Goal: Book appointment/travel/reservation

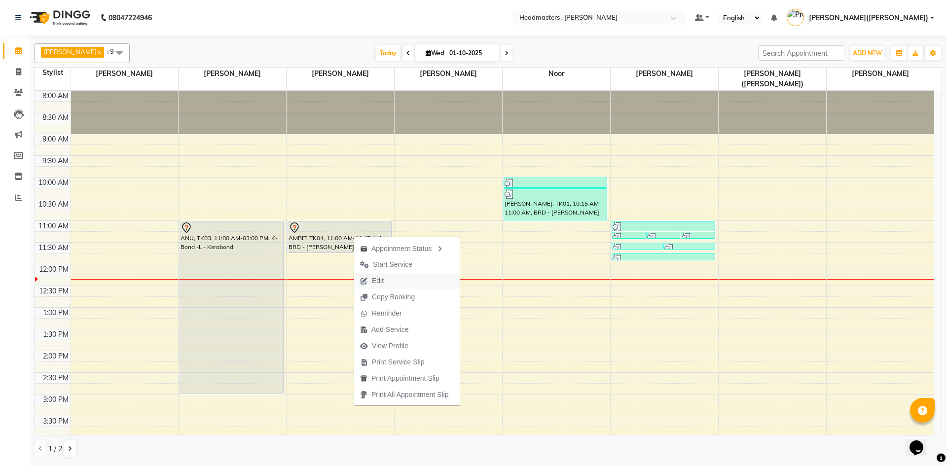
click at [377, 282] on span "Edit" at bounding box center [378, 281] width 12 height 10
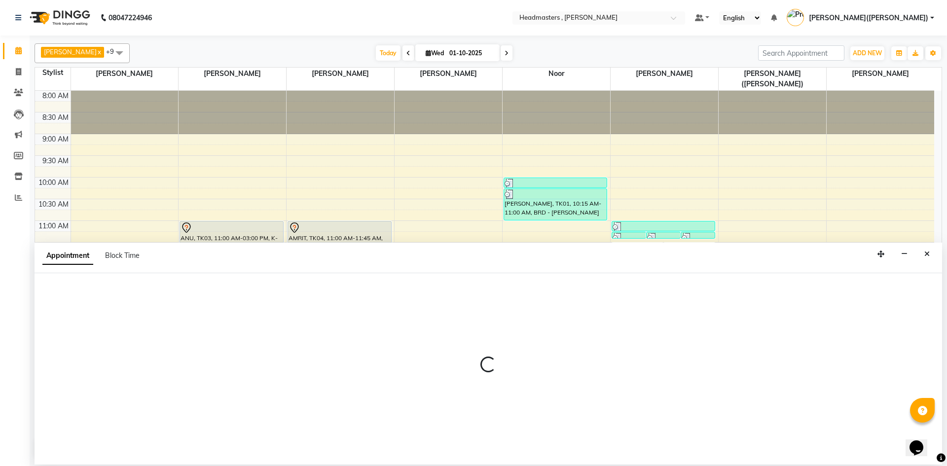
select select "tentative"
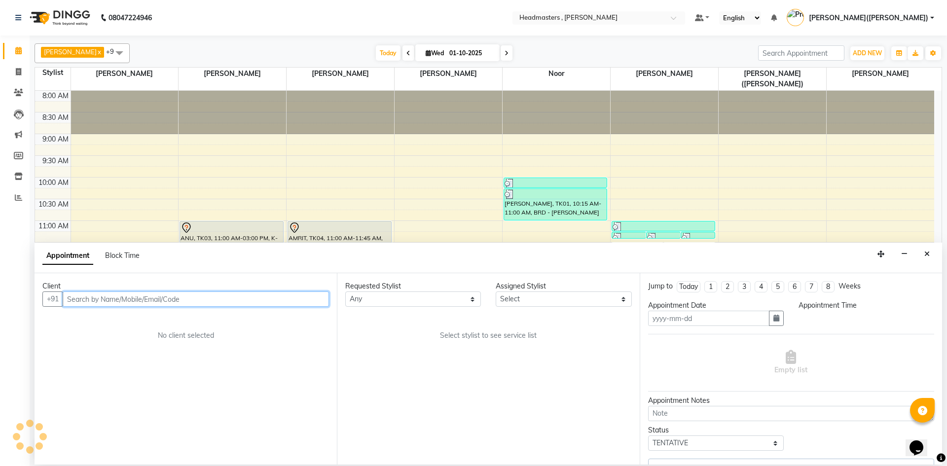
type input "01-10-2025"
select select "85125"
select select "660"
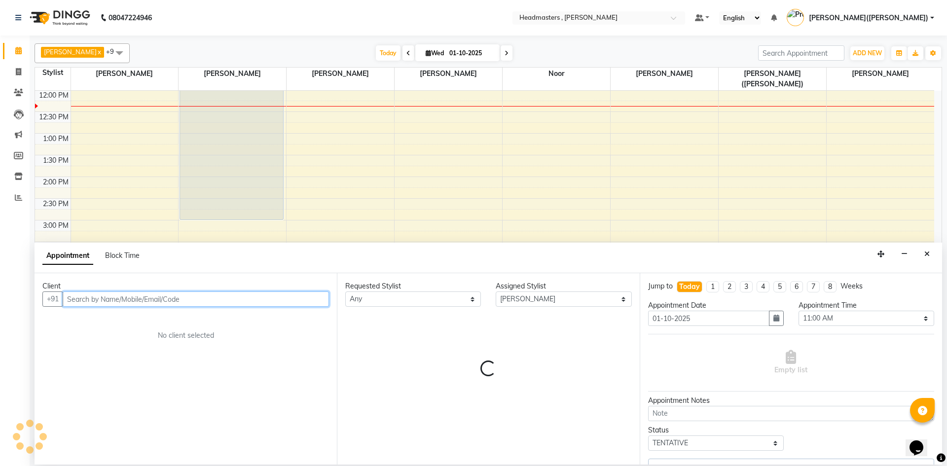
select select "4310"
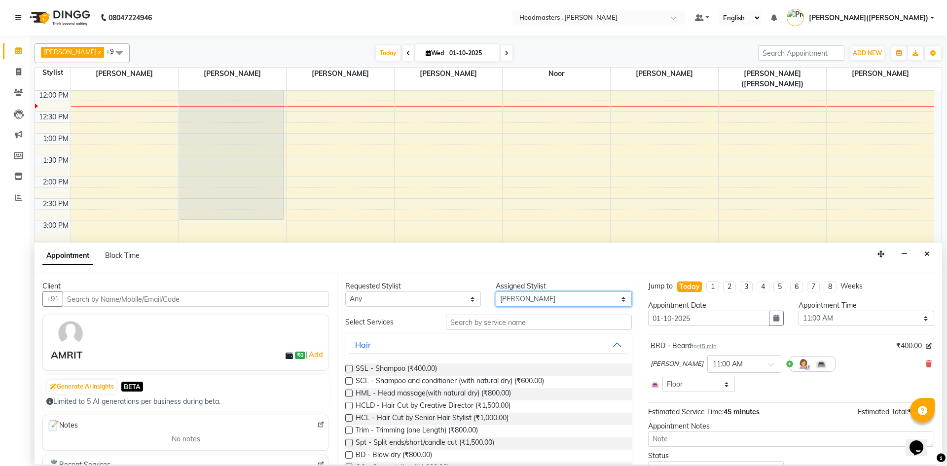
click at [621, 301] on select "Select [PERSON_NAME] [PERSON_NAME] [PERSON_NAME] [PERSON_NAME] [PERSON_NAME] No…" at bounding box center [564, 299] width 136 height 15
select select "85123"
click at [496, 292] on select "Select [PERSON_NAME] [PERSON_NAME] [PERSON_NAME] [PERSON_NAME] [PERSON_NAME] No…" at bounding box center [564, 299] width 136 height 15
click at [519, 326] on input "text" at bounding box center [539, 322] width 186 height 15
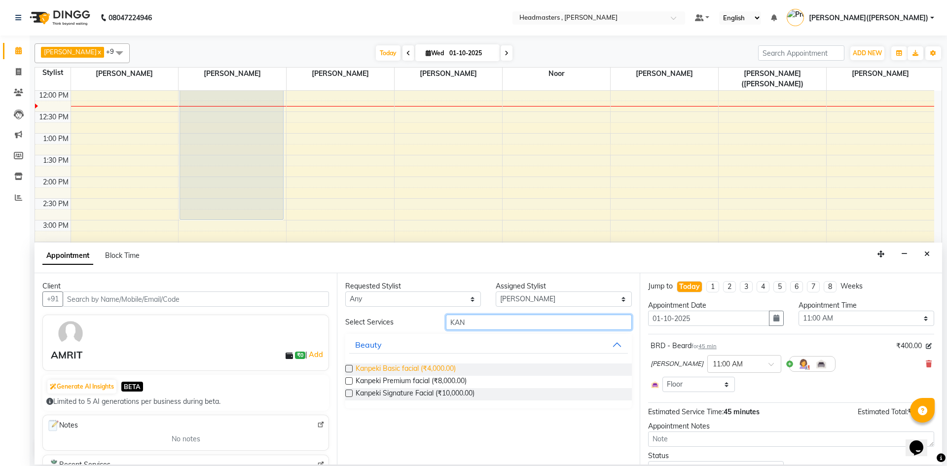
type input "KAN"
click at [448, 366] on span "Kanpeki Basic facial (₹4,000.00)" at bounding box center [406, 370] width 100 height 12
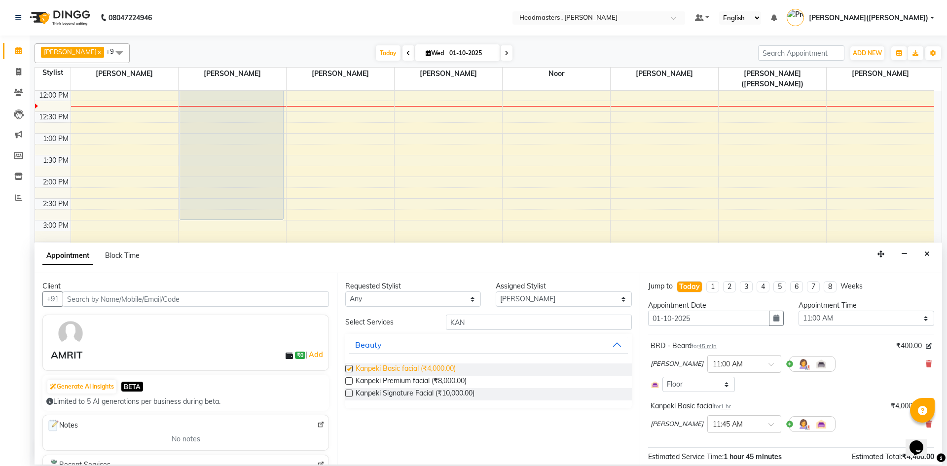
checkbox input "false"
click at [488, 323] on input "KAN" at bounding box center [539, 322] width 186 height 15
type input "K"
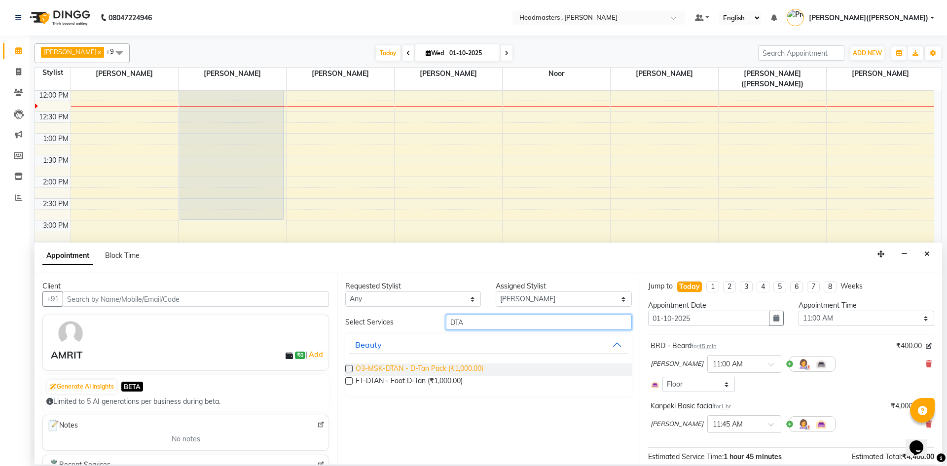
type input "DTA"
click at [452, 365] on span "O3-MSK-DTAN - D-Tan Pack (₹1,000.00)" at bounding box center [420, 370] width 128 height 12
checkbox input "false"
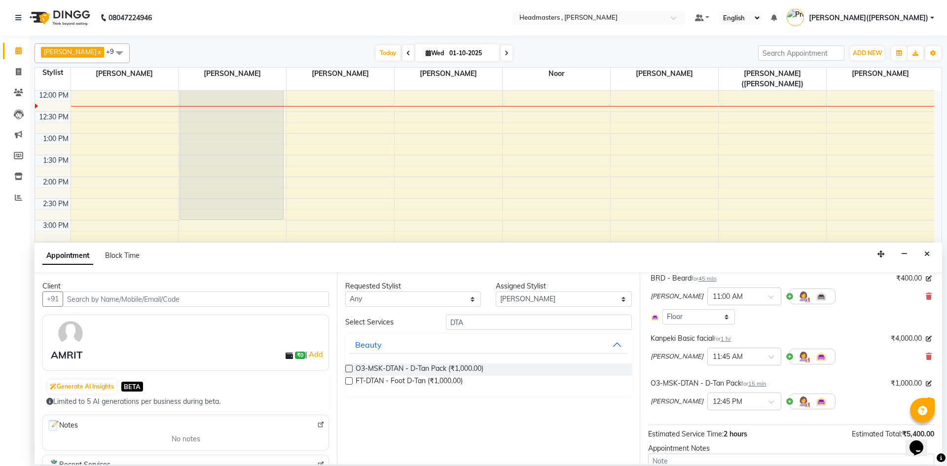
scroll to position [72, 0]
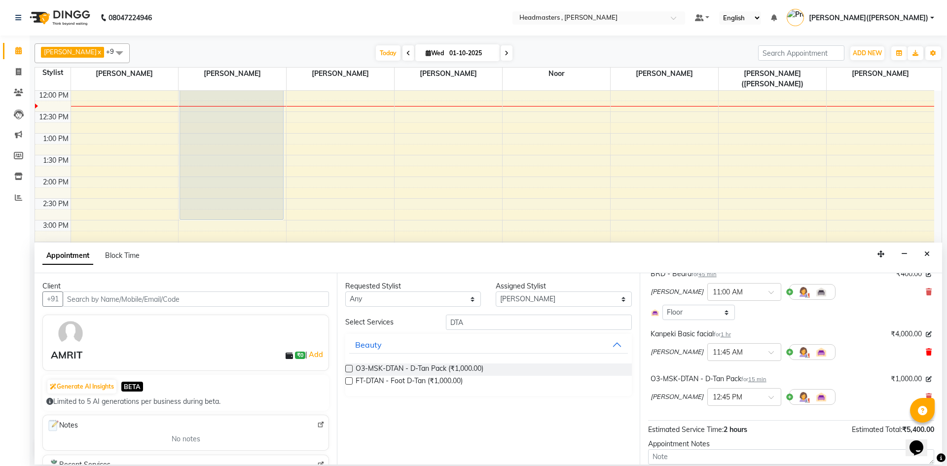
click at [926, 355] on icon at bounding box center [929, 352] width 6 height 7
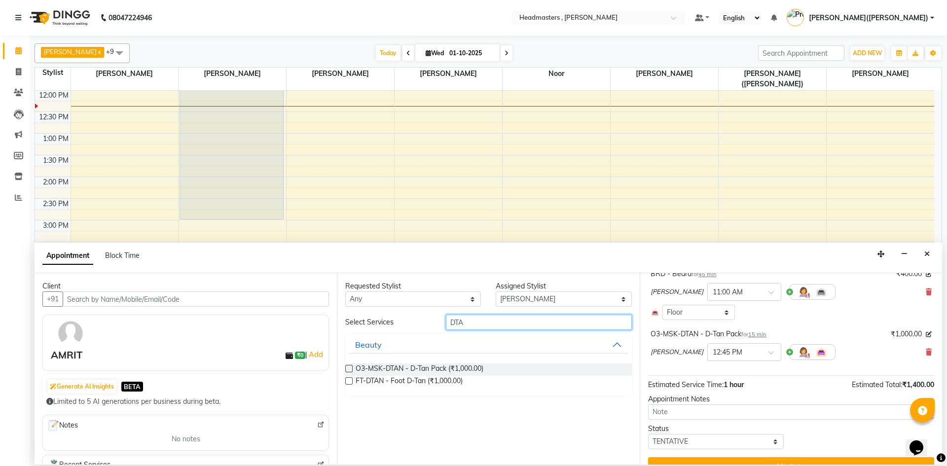
click at [493, 324] on input "DTA" at bounding box center [539, 322] width 186 height 15
type input "D"
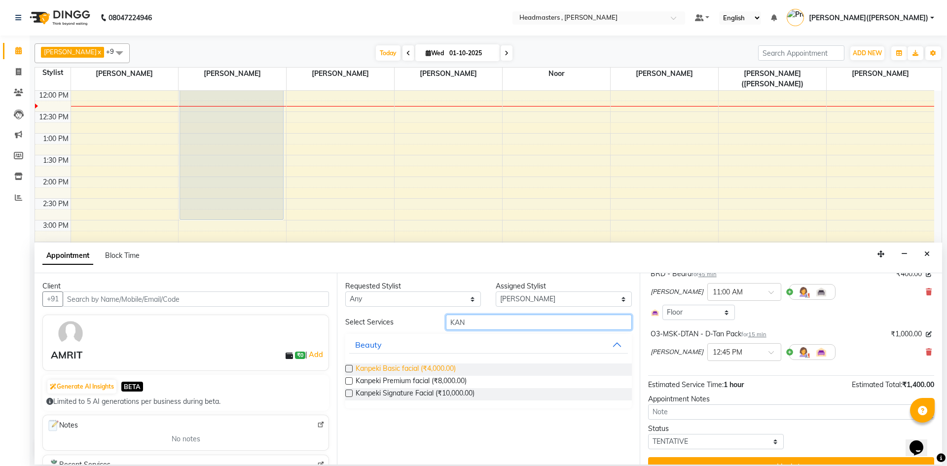
type input "KAN"
click at [442, 364] on span "Kanpeki Basic facial (₹4,000.00)" at bounding box center [406, 370] width 100 height 12
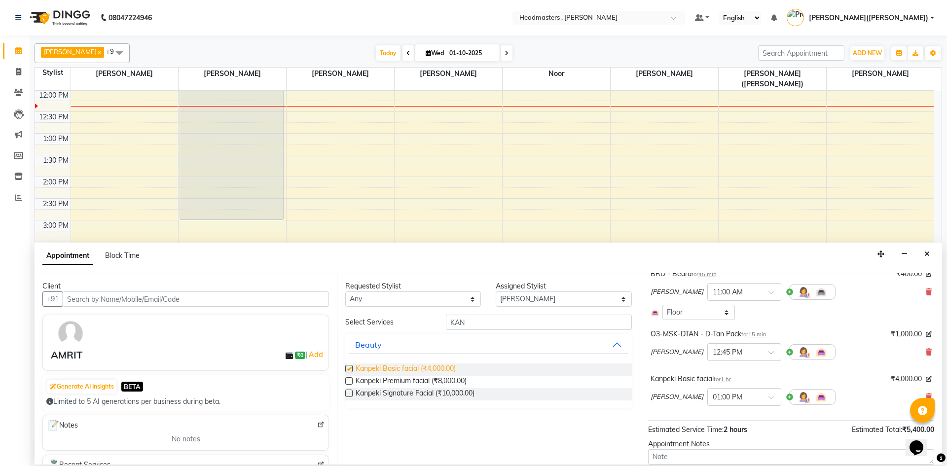
checkbox input "false"
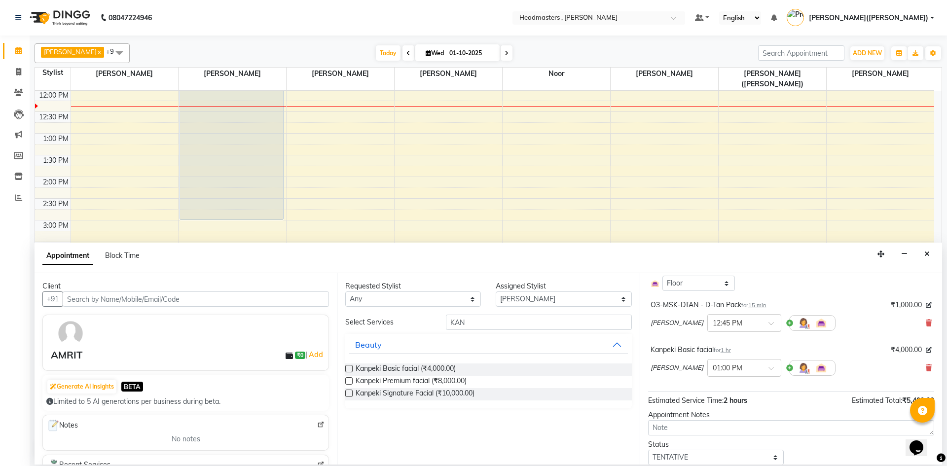
scroll to position [135, 0]
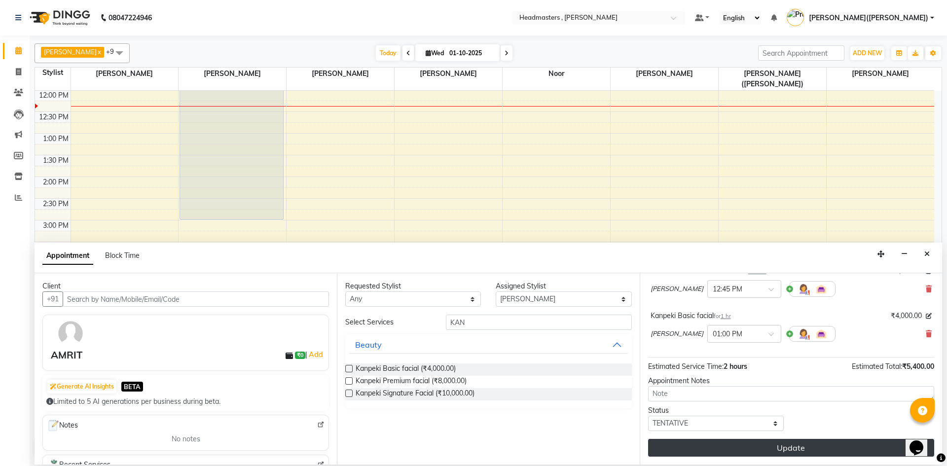
click at [834, 440] on button "Update" at bounding box center [791, 448] width 286 height 18
